Goal: Task Accomplishment & Management: Manage account settings

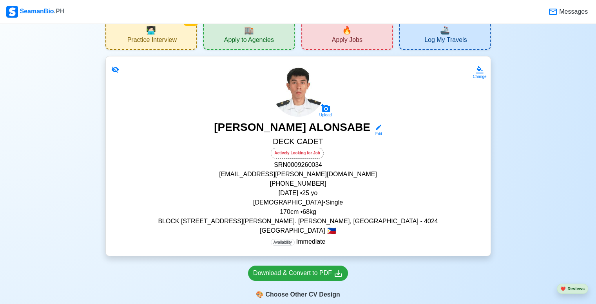
scroll to position [78, 0]
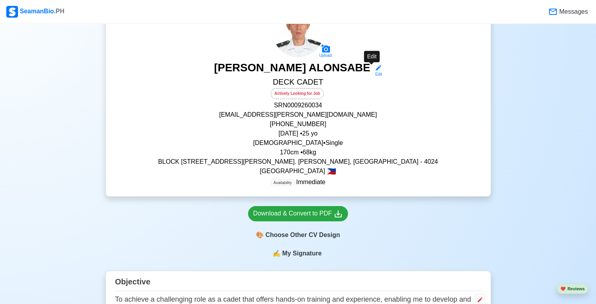
click at [375, 73] on div "Edit" at bounding box center [377, 74] width 10 height 6
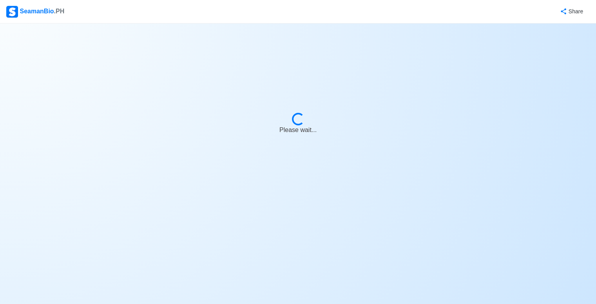
select select "Actively Looking for Job"
select select "Visible for Hiring"
select select "Single"
select select "[DEMOGRAPHIC_DATA]"
select select "PH"
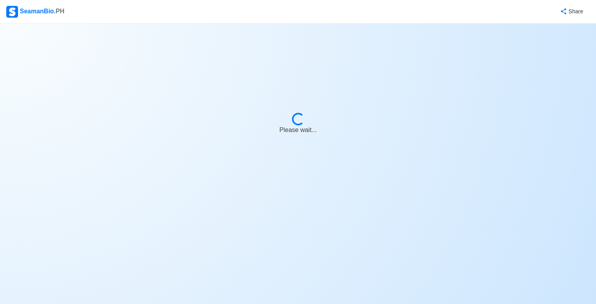
select select "4102416000000"
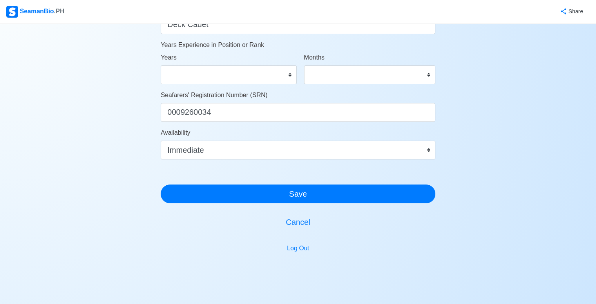
scroll to position [431, 0]
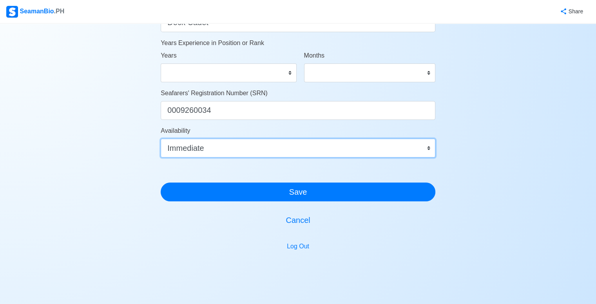
click at [273, 148] on select "Immediate [DATE] [DATE] [DATE] [DATE] [DATE] [DATE] [DATE] [DATE] [DATE]" at bounding box center [298, 148] width 275 height 19
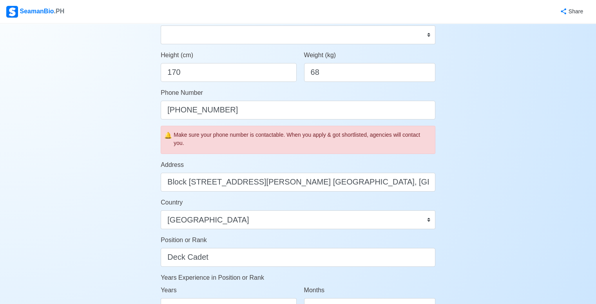
scroll to position [353, 0]
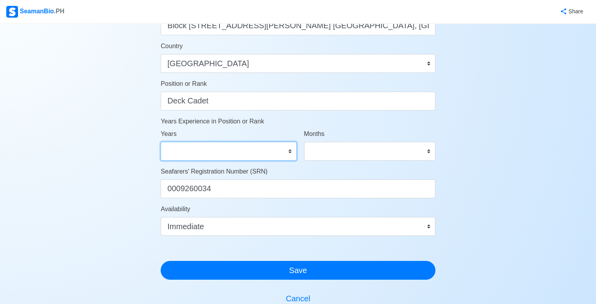
click at [265, 157] on select "0 1 2 3 4 5 6 7 8 9 10 11 12 13 14 15 16 17 18 19 20 21 22 23 24 25 26 27 28 29…" at bounding box center [229, 151] width 136 height 19
select select "0"
click at [161, 142] on select "0 1 2 3 4 5 6 7 8 9 10 11 12 13 14 15 16 17 18 19 20 21 22 23 24 25 26 27 28 29…" at bounding box center [229, 151] width 136 height 19
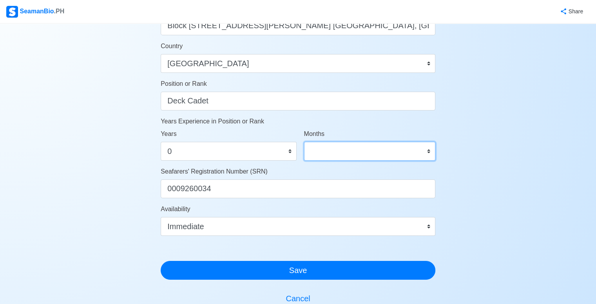
click at [365, 153] on select "0 1 2 3 4 5 6 7 8 9 10 11" at bounding box center [369, 151] width 131 height 19
select select "0"
click at [304, 142] on select "0 1 2 3 4 5 6 7 8 9 10 11" at bounding box center [369, 151] width 131 height 19
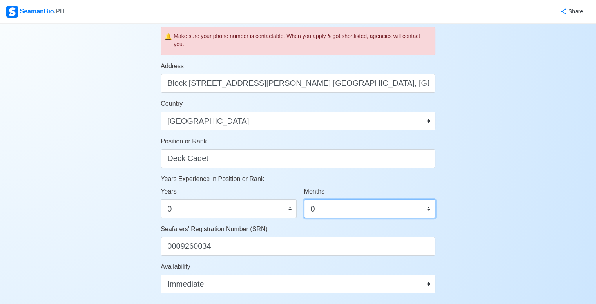
scroll to position [392, 0]
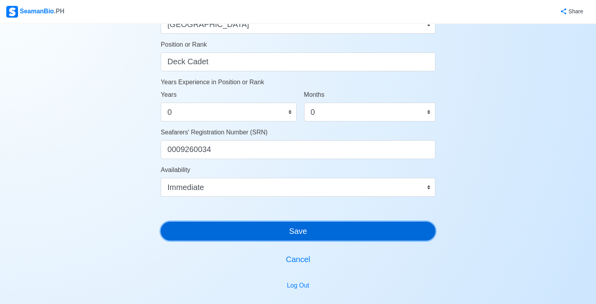
click at [281, 229] on button "Save" at bounding box center [298, 231] width 275 height 19
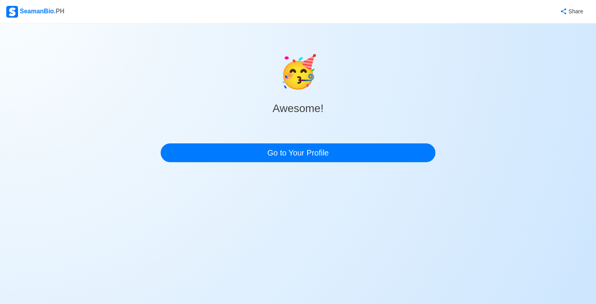
scroll to position [0, 0]
click at [317, 163] on div "🥳 Awesome! Go to Your Profile" at bounding box center [300, 96] width 277 height 145
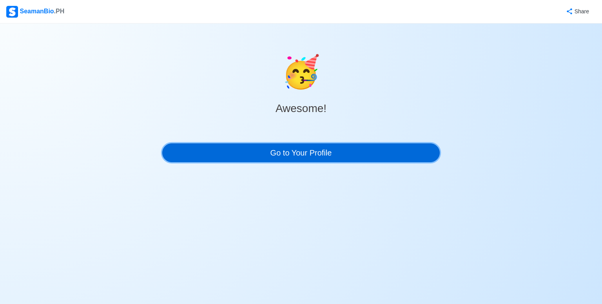
click at [322, 160] on link "Go to Your Profile" at bounding box center [300, 152] width 277 height 19
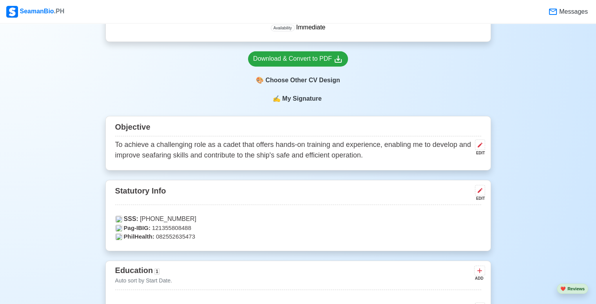
scroll to position [235, 0]
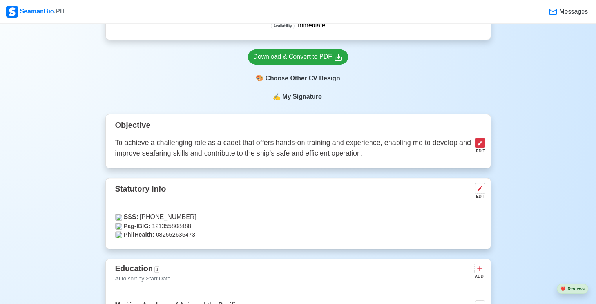
click at [483, 146] on button at bounding box center [480, 143] width 10 height 11
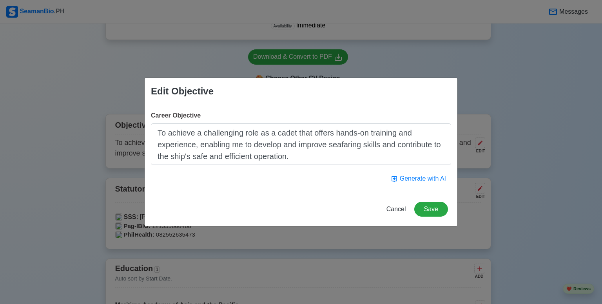
click at [268, 152] on textarea "To achieve a challenging role as a cadet that offers hands-on training and expe…" at bounding box center [301, 144] width 300 height 42
click at [273, 149] on textarea "To achieve a challenging role as a cadet that offers hands-on training and expe…" at bounding box center [301, 144] width 300 height 42
drag, startPoint x: 292, startPoint y: 138, endPoint x: 313, endPoint y: 142, distance: 21.5
click at [292, 138] on textarea "To achieve a challenging role as a cadet that offers hands-on training and expe…" at bounding box center [301, 144] width 300 height 42
click at [317, 142] on textarea "To achieve a challenging role as a cadet that offers hands-on training and expe…" at bounding box center [301, 144] width 300 height 42
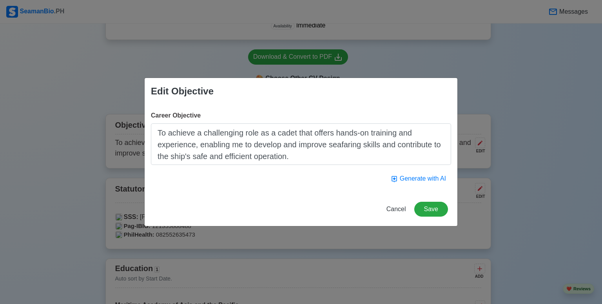
click at [272, 143] on textarea "To achieve a challenging role as a cadet that offers hands-on training and expe…" at bounding box center [301, 144] width 300 height 42
click at [281, 137] on textarea "To achieve a challenging role as a cadet that offers hands-on training and expe…" at bounding box center [301, 144] width 300 height 42
click at [266, 139] on textarea "To achieve a challenging role as a cadet that offers hands-on training and expe…" at bounding box center [301, 144] width 300 height 42
click at [267, 139] on textarea "To achieve a challenging role as a cadet that offers hands-on training and expe…" at bounding box center [301, 144] width 300 height 42
click at [281, 136] on textarea "To achieve a challenging role as a cadet that offers hands-on training and expe…" at bounding box center [301, 144] width 300 height 42
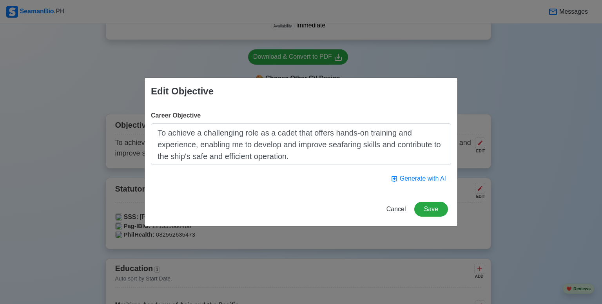
click at [316, 136] on textarea "To achieve a challenging role as a cadet that offers hands-on training and expe…" at bounding box center [301, 144] width 300 height 42
click at [369, 134] on textarea "To achieve a challenging role as a cadet that offers hands-on training and expe…" at bounding box center [301, 144] width 300 height 42
click at [250, 145] on textarea "To achieve a challenging role as a cadet that offers hands-on training and expe…" at bounding box center [301, 144] width 300 height 42
click at [270, 149] on textarea "To achieve a challenging role as a cadet that offers hands-on training and expe…" at bounding box center [301, 144] width 300 height 42
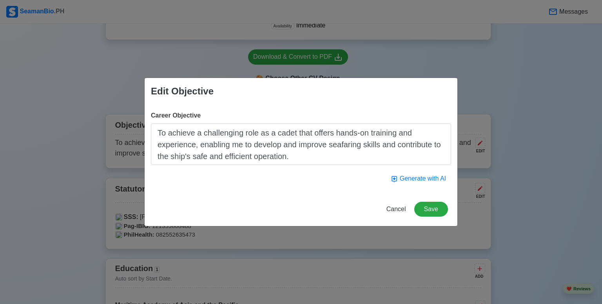
click at [293, 149] on textarea "To achieve a challenging role as a cadet that offers hands-on training and expe…" at bounding box center [301, 144] width 300 height 42
click at [315, 149] on textarea "To achieve a challenging role as a cadet that offers hands-on training and expe…" at bounding box center [301, 144] width 300 height 42
click at [331, 146] on textarea "To achieve a challenging role as a cadet that offers hands-on training and expe…" at bounding box center [301, 144] width 300 height 42
click at [264, 153] on textarea "To achieve a challenging role as a cadet that offers hands-on training and expe…" at bounding box center [301, 144] width 300 height 42
click at [242, 159] on textarea "To achieve a challenging role as a cadet that offers hands-on training and expe…" at bounding box center [301, 144] width 300 height 42
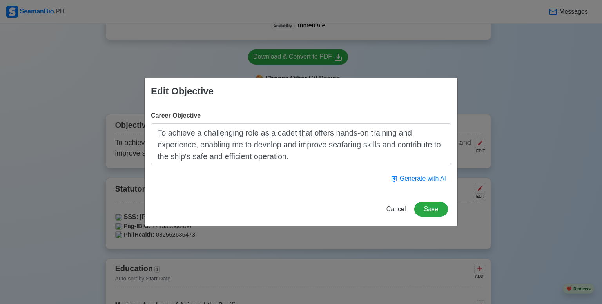
click at [293, 156] on textarea "To achieve a challenging role as a cadet that offers hands-on training and expe…" at bounding box center [301, 144] width 300 height 42
click at [305, 157] on textarea "To achieve a challenging role as a cadet that offers hands-on training and expe…" at bounding box center [301, 144] width 300 height 42
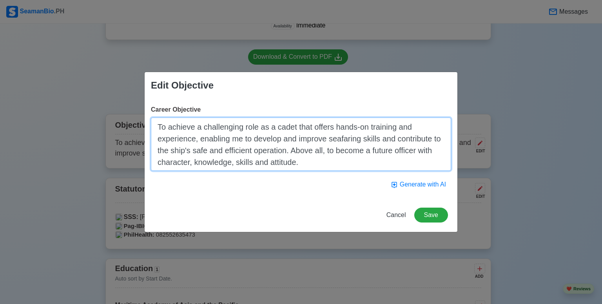
click at [373, 154] on textarea "To achieve a challenging role as a cadet that offers hands-on training and expe…" at bounding box center [301, 144] width 300 height 53
click at [371, 153] on textarea "To achieve a challenging role as a cadet that offers hands-on training and expe…" at bounding box center [301, 144] width 300 height 53
click at [443, 149] on textarea "To achieve a challenging role as a cadet that offers hands-on training and expe…" at bounding box center [301, 144] width 300 height 53
click at [240, 156] on textarea "To achieve a challenging role as a cadet that offers hands-on training and expe…" at bounding box center [301, 144] width 300 height 53
click at [297, 154] on textarea "To achieve a challenging role as a cadet that offers hands-on training and expe…" at bounding box center [301, 144] width 300 height 53
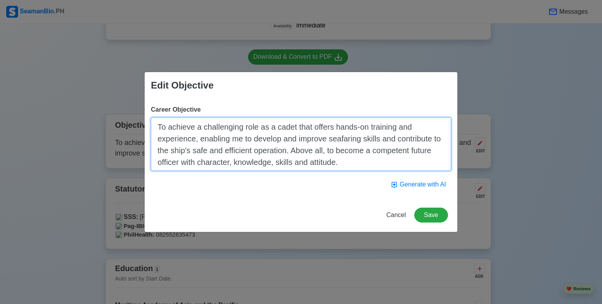
click at [344, 156] on textarea "To achieve a challenging role as a cadet that offers hands-on training and expe…" at bounding box center [301, 144] width 300 height 53
click at [346, 160] on textarea "To achieve a challenging role as a cadet that offers hands-on training and expe…" at bounding box center [301, 144] width 300 height 53
click at [337, 159] on textarea "To achieve a challenging role as a cadet that offers hands-on training and expe…" at bounding box center [301, 144] width 300 height 53
click at [317, 148] on textarea "To achieve a challenging role as a cadet that offers hands-on training and expe…" at bounding box center [301, 144] width 300 height 53
click at [321, 149] on textarea "To achieve a challenging role as a cadet that offers hands-on training and expe…" at bounding box center [301, 144] width 300 height 53
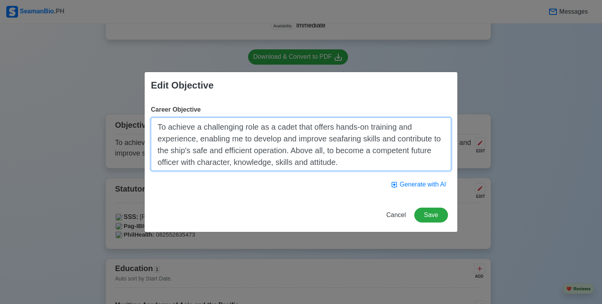
drag, startPoint x: 328, startPoint y: 149, endPoint x: 337, endPoint y: 154, distance: 10.7
click at [328, 149] on textarea "To achieve a challenging role as a cadet that offers hands-on training and expe…" at bounding box center [301, 144] width 300 height 53
click at [350, 157] on textarea "To achieve a challenging role as a cadet that offers hands-on training and expe…" at bounding box center [301, 144] width 300 height 53
click at [360, 151] on textarea "To achieve a challenging role as a cadet that offers hands-on training and expe…" at bounding box center [301, 144] width 300 height 53
click at [396, 157] on textarea "To achieve a challenging role as a cadet that offers hands-on training and expe…" at bounding box center [301, 144] width 300 height 53
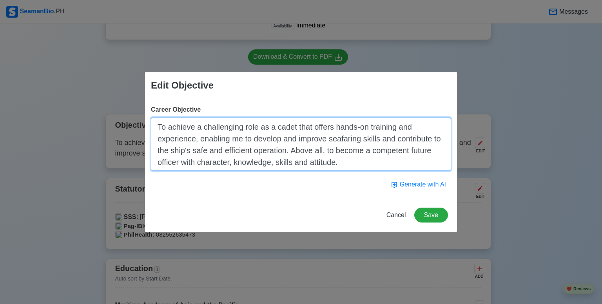
click at [370, 145] on textarea "To achieve a challenging role as a cadet that offers hands-on training and expe…" at bounding box center [301, 144] width 300 height 53
click at [348, 149] on textarea "To achieve a challenging role as a cadet that offers hands-on training and expe…" at bounding box center [301, 144] width 300 height 53
click at [332, 149] on textarea "To achieve a challenging role as a cadet that offers hands-on training and expe…" at bounding box center [301, 144] width 300 height 53
click at [363, 158] on textarea "To achieve a challenging role as a cadet that offers hands-on training and expe…" at bounding box center [301, 144] width 300 height 53
click at [376, 149] on textarea "To achieve a challenging role as a cadet that offers hands-on training and expe…" at bounding box center [301, 144] width 300 height 53
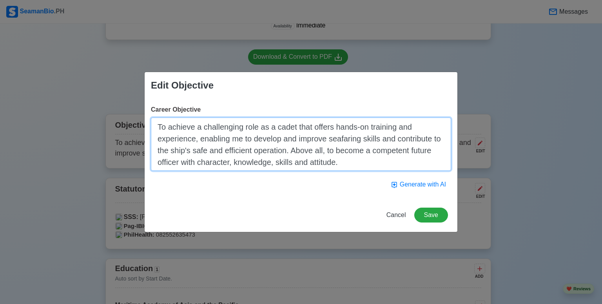
click at [397, 154] on textarea "To achieve a challenging role as a cadet that offers hands-on training and expe…" at bounding box center [301, 144] width 300 height 53
drag, startPoint x: 405, startPoint y: 150, endPoint x: 399, endPoint y: 148, distance: 6.1
click at [406, 150] on textarea "To achieve a challenging role as a cadet that offers hands-on training and expe…" at bounding box center [301, 144] width 300 height 53
click at [298, 147] on textarea "To achieve a challenging role as a cadet that offers hands-on training and expe…" at bounding box center [301, 144] width 300 height 53
click at [324, 154] on textarea "To achieve a challenging role as a cadet that offers hands-on training and expe…" at bounding box center [301, 144] width 300 height 53
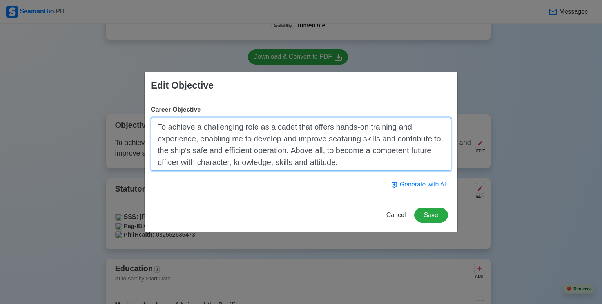
click at [324, 154] on textarea "To achieve a challenging role as a cadet that offers hands-on training and expe…" at bounding box center [301, 144] width 300 height 53
click at [343, 153] on textarea "To achieve a challenging role as a cadet that offers hands-on training and expe…" at bounding box center [301, 144] width 300 height 53
click at [331, 160] on textarea "To achieve a challenging role as a cadet that offers hands-on training and expe…" at bounding box center [301, 144] width 300 height 53
click at [349, 168] on textarea "To achieve a challenging role as a cadet that offers hands-on training and expe…" at bounding box center [301, 144] width 300 height 53
click at [308, 146] on textarea "To achieve a challenging role as a cadet that offers hands-on training and expe…" at bounding box center [301, 144] width 300 height 53
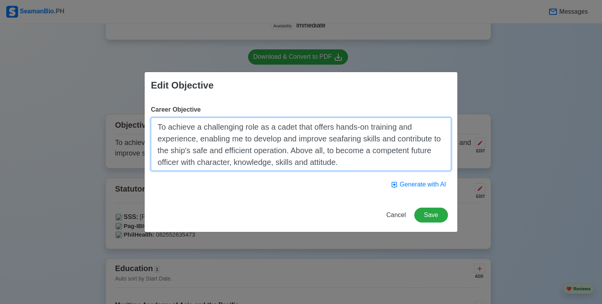
click at [329, 149] on textarea "To achieve a challenging role as a cadet that offers hands-on training and expe…" at bounding box center [301, 144] width 300 height 53
click at [345, 159] on textarea "To achieve a challenging role as a cadet that offers hands-on training and expe…" at bounding box center [301, 144] width 300 height 53
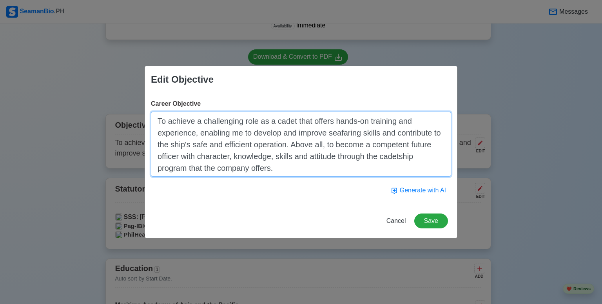
drag, startPoint x: 359, startPoint y: 151, endPoint x: 311, endPoint y: 144, distance: 48.6
click at [360, 151] on textarea "To achieve a challenging role as a cadet that offers hands-on training and expe…" at bounding box center [301, 144] width 300 height 65
click at [299, 141] on textarea "To achieve a challenging role as a cadet that offers hands-on training and expe…" at bounding box center [301, 144] width 300 height 65
click at [326, 148] on textarea "To achieve a challenging role as a cadet that offers hands-on training and expe…" at bounding box center [301, 144] width 300 height 65
click at [322, 146] on textarea "To achieve a challenging role as a cadet that offers hands-on training and expe…" at bounding box center [301, 144] width 300 height 65
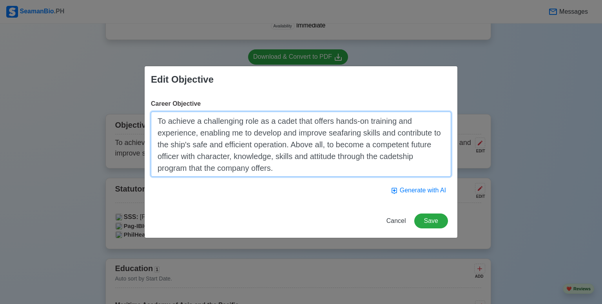
click at [345, 149] on textarea "To achieve a challenging role as a cadet that offers hands-on training and expe…" at bounding box center [301, 144] width 300 height 65
click at [374, 143] on textarea "To achieve a challenging role as a cadet that offers hands-on training and expe…" at bounding box center [301, 144] width 300 height 65
click at [384, 146] on textarea "To achieve a challenging role as a cadet that offers hands-on training and expe…" at bounding box center [301, 144] width 300 height 65
click at [372, 146] on textarea "To achieve a challenging role as a cadet that offers hands-on training and expe…" at bounding box center [301, 144] width 300 height 65
click at [389, 146] on textarea "To achieve a challenging role as a cadet that offers hands-on training and expe…" at bounding box center [301, 144] width 300 height 65
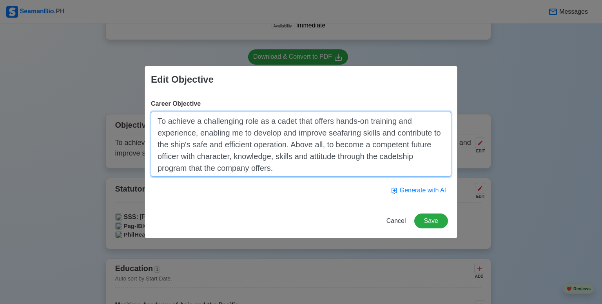
click at [368, 147] on textarea "To achieve a challenging role as a cadet that offers hands-on training and expe…" at bounding box center [301, 144] width 300 height 65
click at [375, 145] on textarea "To achieve a challenging role as a cadet that offers hands-on training and expe…" at bounding box center [301, 144] width 300 height 65
click at [371, 147] on textarea "To achieve a challenging role as a cadet that offers hands-on training and expe…" at bounding box center [301, 144] width 300 height 65
click at [266, 155] on textarea "To achieve a challenging role as a cadet that offers hands-on training and expe…" at bounding box center [301, 144] width 300 height 65
click at [269, 165] on textarea "To achieve a challenging role as a cadet that offers hands-on training and expe…" at bounding box center [301, 144] width 300 height 65
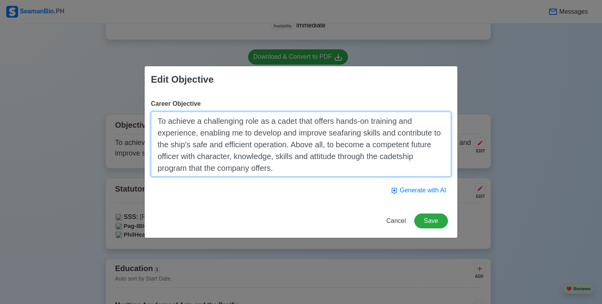
click at [284, 168] on textarea "To achieve a challenging role as a cadet that offers hands-on training and expe…" at bounding box center [301, 144] width 300 height 65
click at [286, 163] on textarea "To achieve a challenging role as a cadet that offers hands-on training and expe…" at bounding box center [301, 144] width 300 height 65
click at [301, 162] on textarea "To achieve a challenging role as a cadet that offers hands-on training and expe…" at bounding box center [301, 144] width 300 height 65
click at [310, 157] on textarea "To achieve a challenging role as a cadet that offers hands-on training and expe…" at bounding box center [301, 144] width 300 height 65
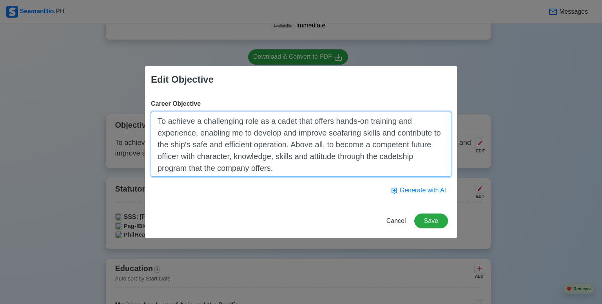
click at [334, 157] on textarea "To achieve a challenging role as a cadet that offers hands-on training and expe…" at bounding box center [301, 144] width 300 height 65
click at [339, 158] on textarea "To achieve a challenging role as a cadet that offers hands-on training and expe…" at bounding box center [301, 144] width 300 height 65
click at [279, 167] on textarea "To achieve a challenging role as a cadet that offers hands-on training and expe…" at bounding box center [301, 144] width 300 height 65
click at [287, 164] on textarea "To achieve a challenging role as a cadet that offers hands-on training and expe…" at bounding box center [301, 144] width 300 height 65
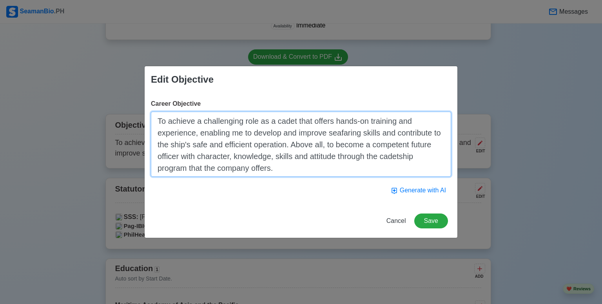
click at [296, 157] on textarea "To achieve a challenging role as a cadet that offers hands-on training and expe…" at bounding box center [301, 144] width 300 height 65
click at [317, 150] on textarea "To achieve a challenging role as a cadet that offers hands-on training and expe…" at bounding box center [301, 144] width 300 height 65
click at [331, 144] on textarea "To achieve a challenging role as a cadet that offers hands-on training and expe…" at bounding box center [301, 144] width 300 height 65
click at [373, 149] on textarea "To achieve a challenging role as a cadet that offers hands-on training and expe…" at bounding box center [301, 144] width 300 height 65
click at [401, 143] on textarea "To achieve a challenging role as a cadet that offers hands-on training and expe…" at bounding box center [301, 144] width 300 height 65
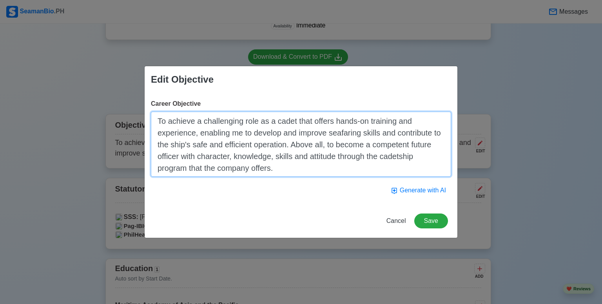
click at [401, 143] on textarea "To achieve a challenging role as a cadet that offers hands-on training and expe…" at bounding box center [301, 144] width 300 height 65
click at [393, 146] on textarea "To achieve a challenging role as a cadet that offers hands-on training and expe…" at bounding box center [301, 144] width 300 height 65
click at [435, 150] on textarea "To achieve a challenging role as a cadet that offers hands-on training and expe…" at bounding box center [301, 144] width 300 height 65
click at [353, 160] on textarea "To achieve a challenging role as a cadet that offers hands-on training and expe…" at bounding box center [301, 144] width 300 height 65
click at [352, 158] on textarea "To achieve a challenging role as a cadet that offers hands-on training and expe…" at bounding box center [301, 144] width 300 height 65
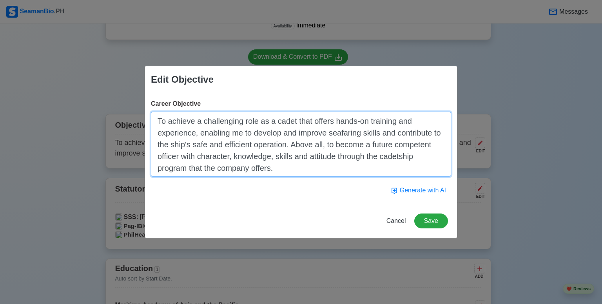
click at [365, 152] on textarea "To achieve a challenging role as a cadet that offers hands-on training and expe…" at bounding box center [301, 144] width 300 height 65
click at [372, 148] on textarea "To achieve a challenging role as a cadet that offers hands-on training and expe…" at bounding box center [301, 144] width 300 height 65
click at [364, 146] on textarea "To achieve a challenging role as a cadet that offers hands-on training and expe…" at bounding box center [301, 144] width 300 height 65
click at [378, 142] on textarea "To achieve a challenging role as a cadet that offers hands-on training and expe…" at bounding box center [301, 144] width 300 height 65
click at [207, 141] on textarea "To achieve a challenging role as a cadet that offers hands-on training and expe…" at bounding box center [301, 144] width 300 height 65
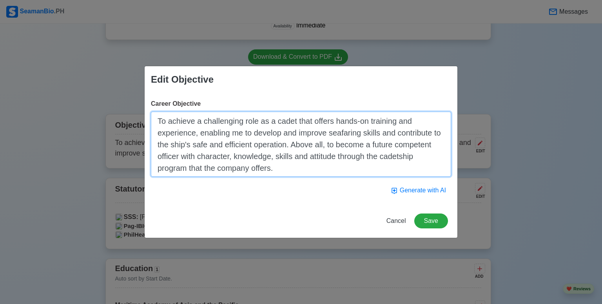
click at [238, 153] on textarea "To achieve a challenging role as a cadet that offers hands-on training and expe…" at bounding box center [301, 144] width 300 height 65
click at [243, 153] on textarea "To achieve a challenging role as a cadet that offers hands-on training and expe…" at bounding box center [301, 144] width 300 height 65
click at [291, 158] on textarea "To achieve a challenging role as a cadet that offers hands-on training and expe…" at bounding box center [301, 144] width 300 height 65
click at [262, 166] on textarea "To achieve a challenging role as a cadet that offers hands-on training and expe…" at bounding box center [301, 144] width 300 height 65
click at [276, 176] on textarea "To achieve a challenging role as a cadet that offers hands-on training and expe…" at bounding box center [301, 144] width 300 height 65
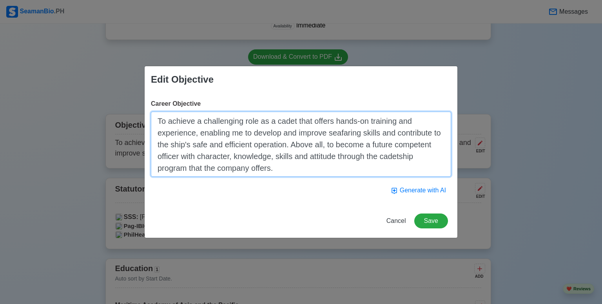
click at [276, 172] on textarea "To achieve a challenging role as a cadet that offers hands-on training and expe…" at bounding box center [301, 144] width 300 height 65
click at [277, 171] on textarea "To achieve a challenging role as a cadet that offers hands-on training and expe…" at bounding box center [301, 144] width 300 height 65
click at [315, 165] on textarea "To achieve a challenging role as a cadet that offers hands-on training and expe…" at bounding box center [301, 144] width 300 height 65
click at [271, 162] on textarea "To achieve a challenging role as a cadet that offers hands-on training and expe…" at bounding box center [301, 144] width 300 height 65
click at [323, 163] on textarea "To achieve a challenging role as a cadet that offers hands-on training and expe…" at bounding box center [301, 144] width 300 height 65
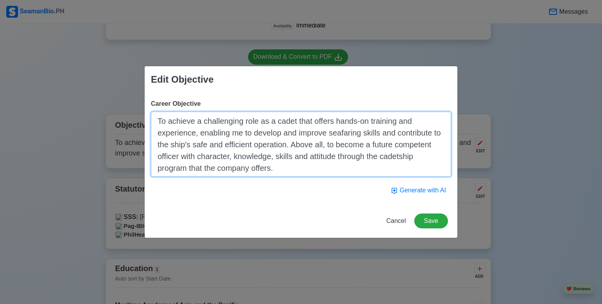
click at [378, 148] on textarea "To achieve a challenging role as a cadet that offers hands-on training and expe…" at bounding box center [301, 144] width 300 height 65
click at [365, 165] on textarea "To achieve a challenging role as a cadet that offers hands-on training and expe…" at bounding box center [301, 144] width 300 height 65
click at [367, 156] on textarea "To achieve a challenging role as a cadet that offers hands-on training and expe…" at bounding box center [301, 144] width 300 height 65
click at [345, 154] on textarea "To achieve a challenging role as a cadet that offers hands-on training and expe…" at bounding box center [301, 144] width 300 height 65
click at [344, 149] on textarea "To achieve a challenging role as a cadet that offers hands-on training and expe…" at bounding box center [301, 144] width 300 height 65
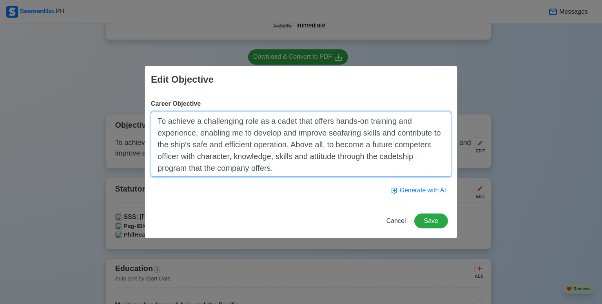
click at [277, 170] on textarea "To achieve a challenging role as a cadet that offers hands-on training and expe…" at bounding box center [301, 144] width 300 height 65
type textarea "To achieve a challenging role as a cadet that offers hands-on training and expe…"
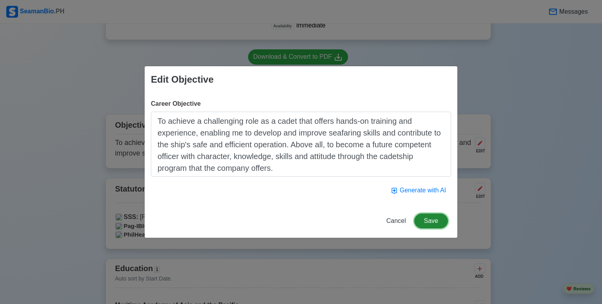
click at [429, 220] on button "Save" at bounding box center [431, 221] width 34 height 15
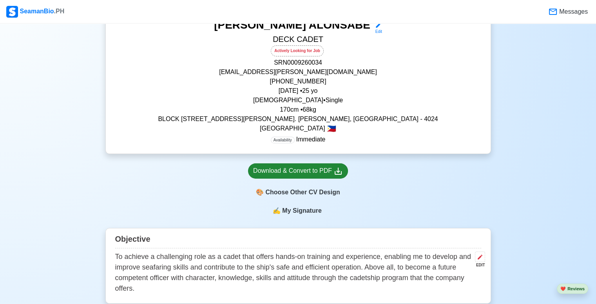
scroll to position [118, 0]
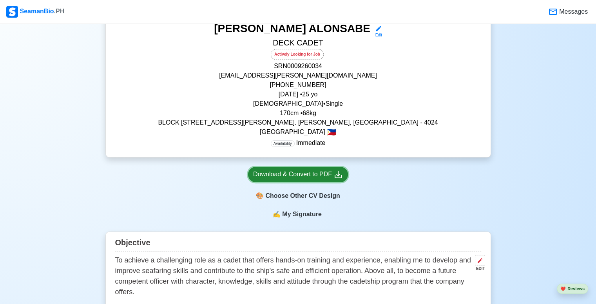
click at [303, 177] on div "Download & Convert to PDF" at bounding box center [298, 175] width 90 height 10
click at [400, 232] on div "Objective To achieve a challenging role as a cadet that offers hands-on trainin…" at bounding box center [297, 270] width 385 height 76
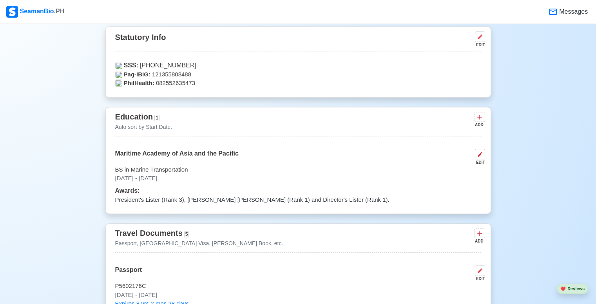
scroll to position [509, 0]
